Goal: Find specific page/section: Find specific page/section

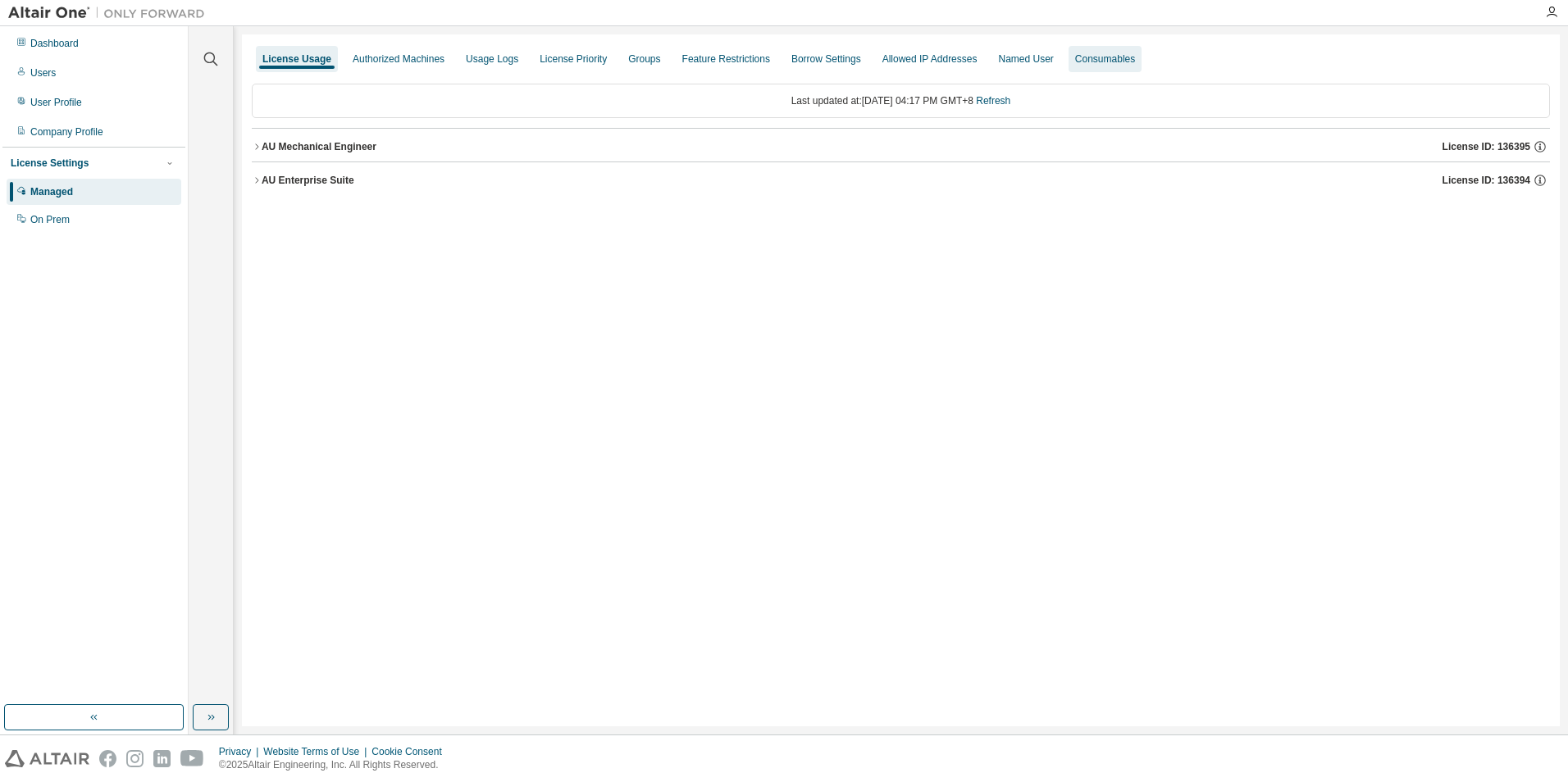
click at [1093, 67] on div "Consumables" at bounding box center [1105, 59] width 73 height 27
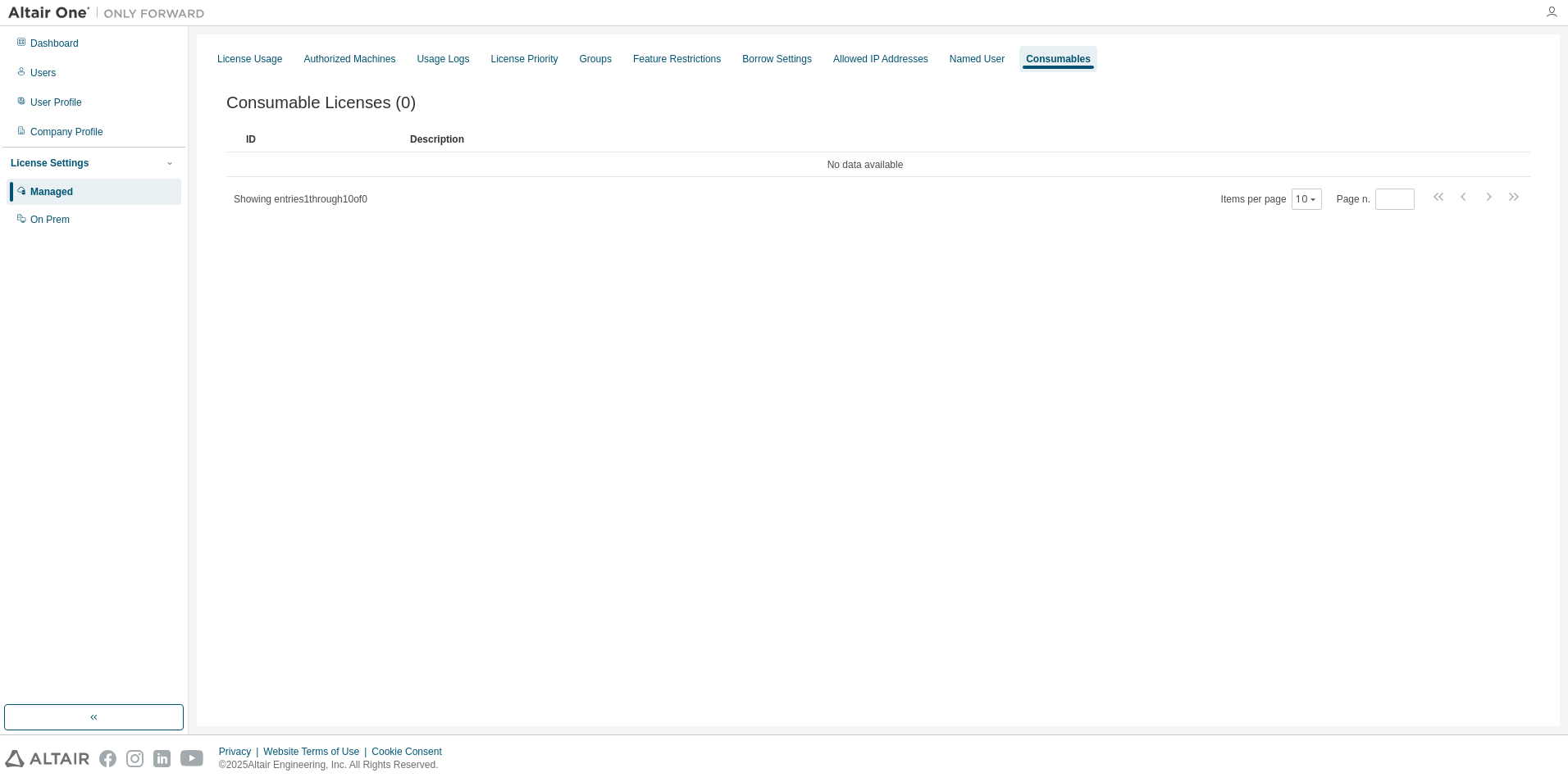
click at [1550, 15] on icon "button" at bounding box center [1552, 12] width 13 height 13
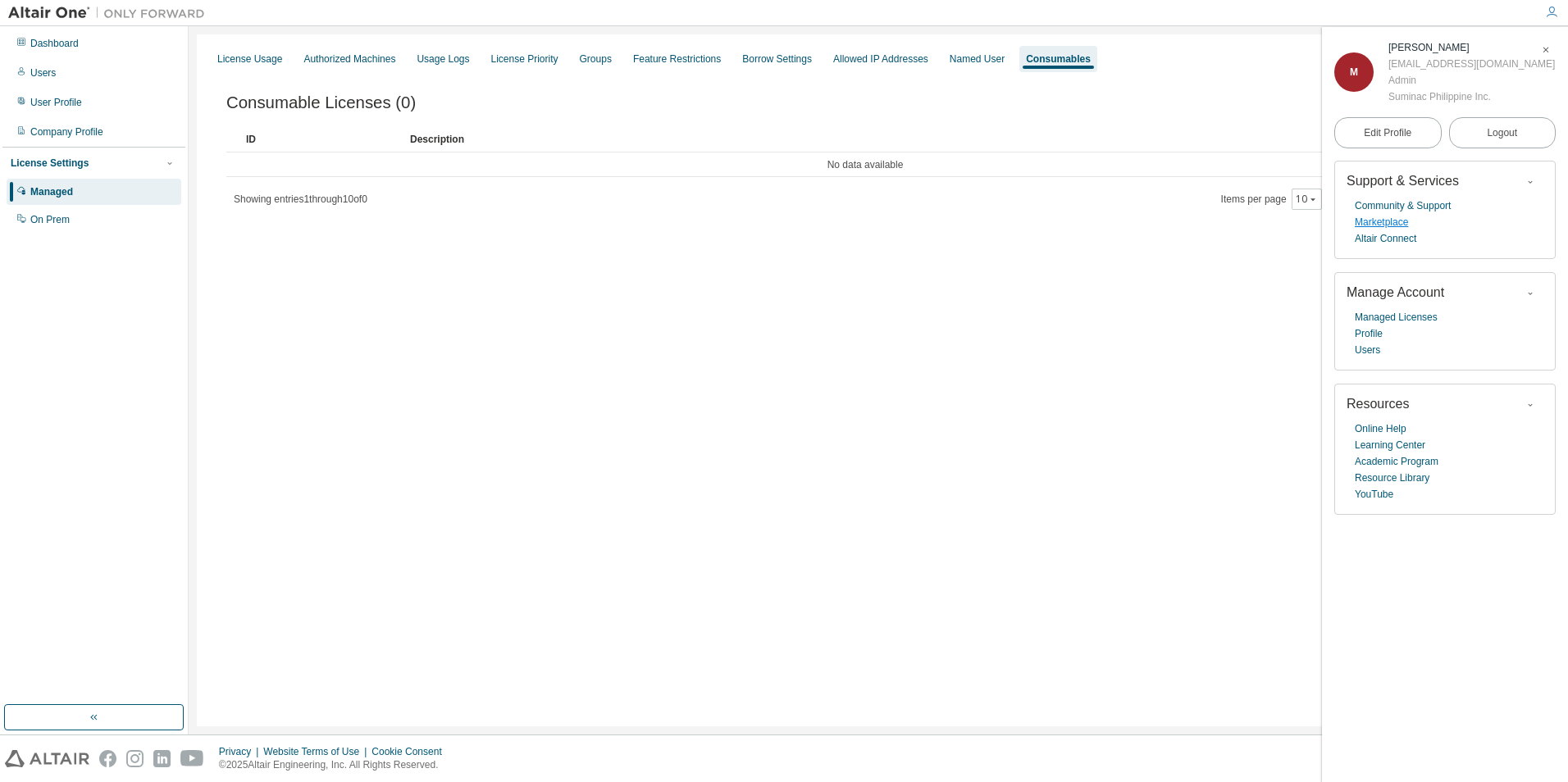
click at [1400, 221] on link "Marketplace" at bounding box center [1382, 221] width 53 height 16
